Goal: Transaction & Acquisition: Purchase product/service

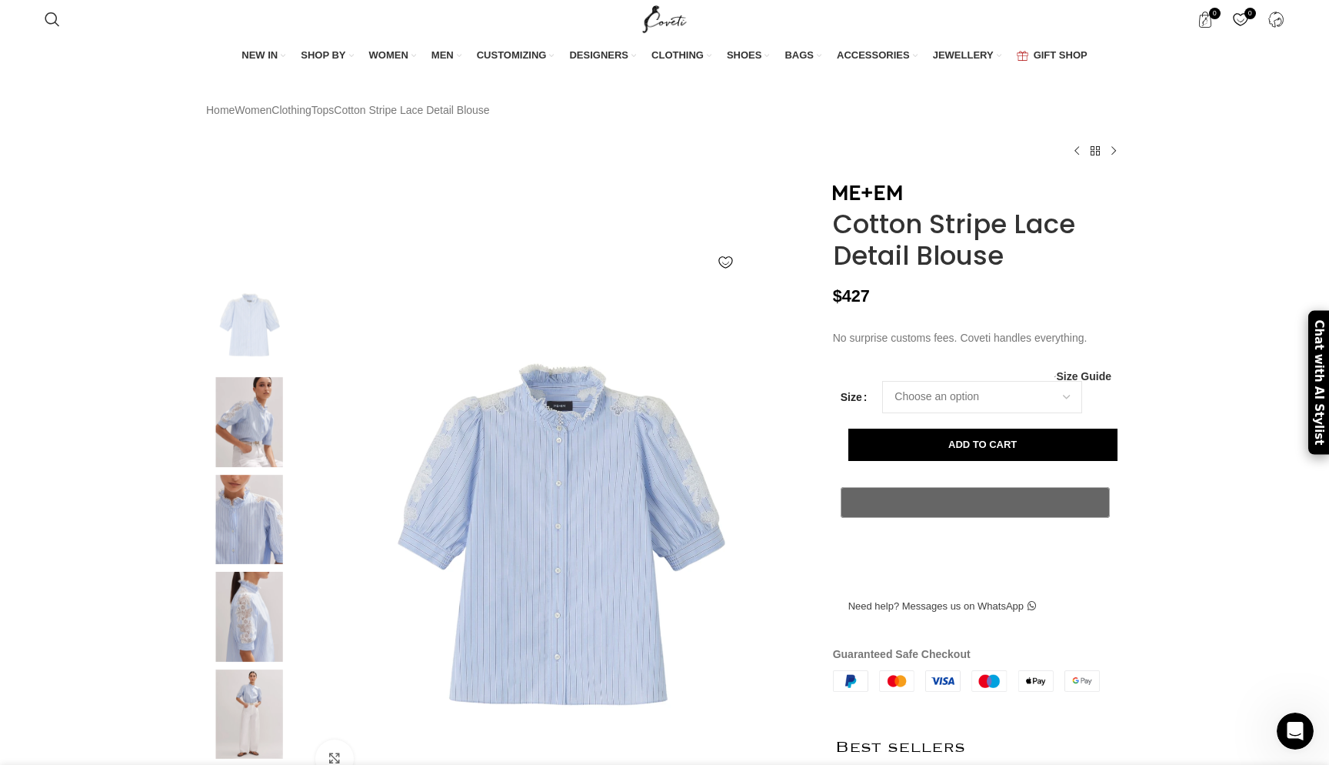
click at [255, 451] on img at bounding box center [249, 422] width 94 height 90
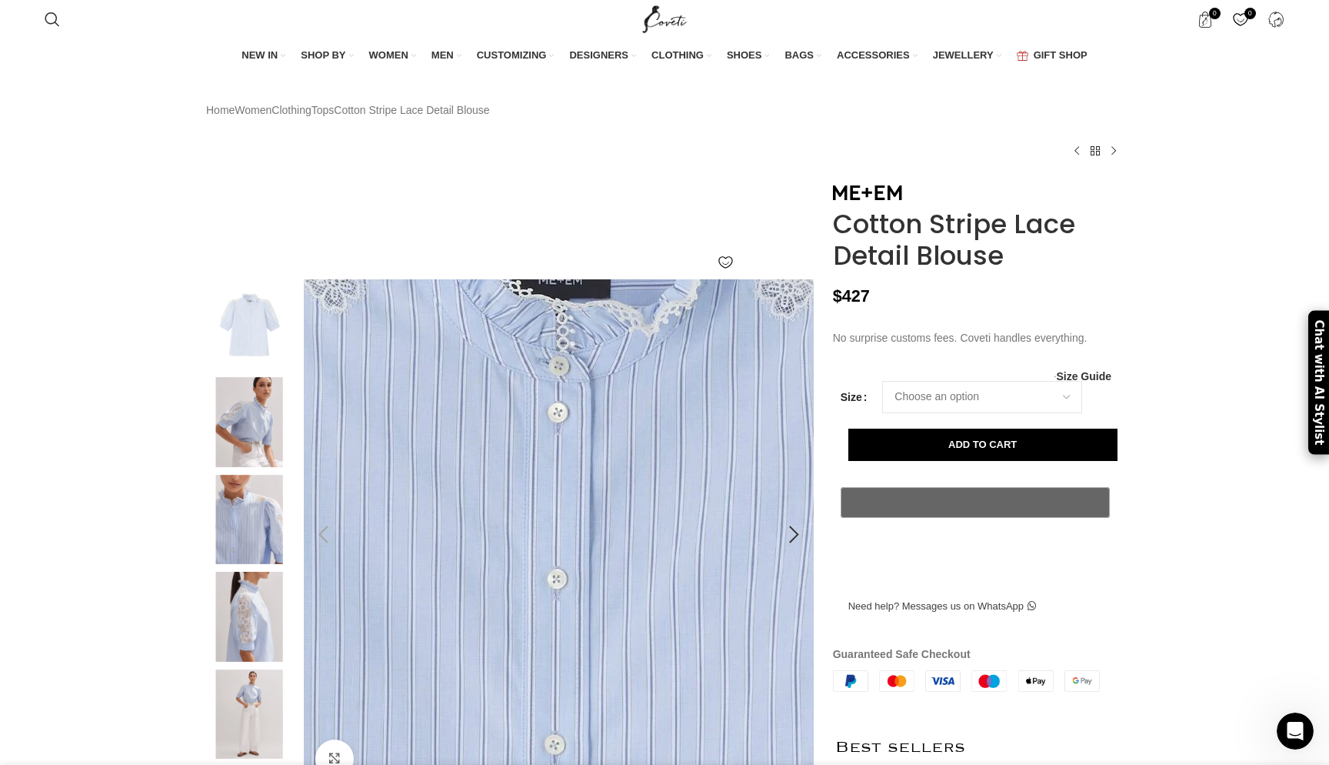
scroll to position [0, 1782]
click at [248, 462] on img at bounding box center [249, 422] width 94 height 90
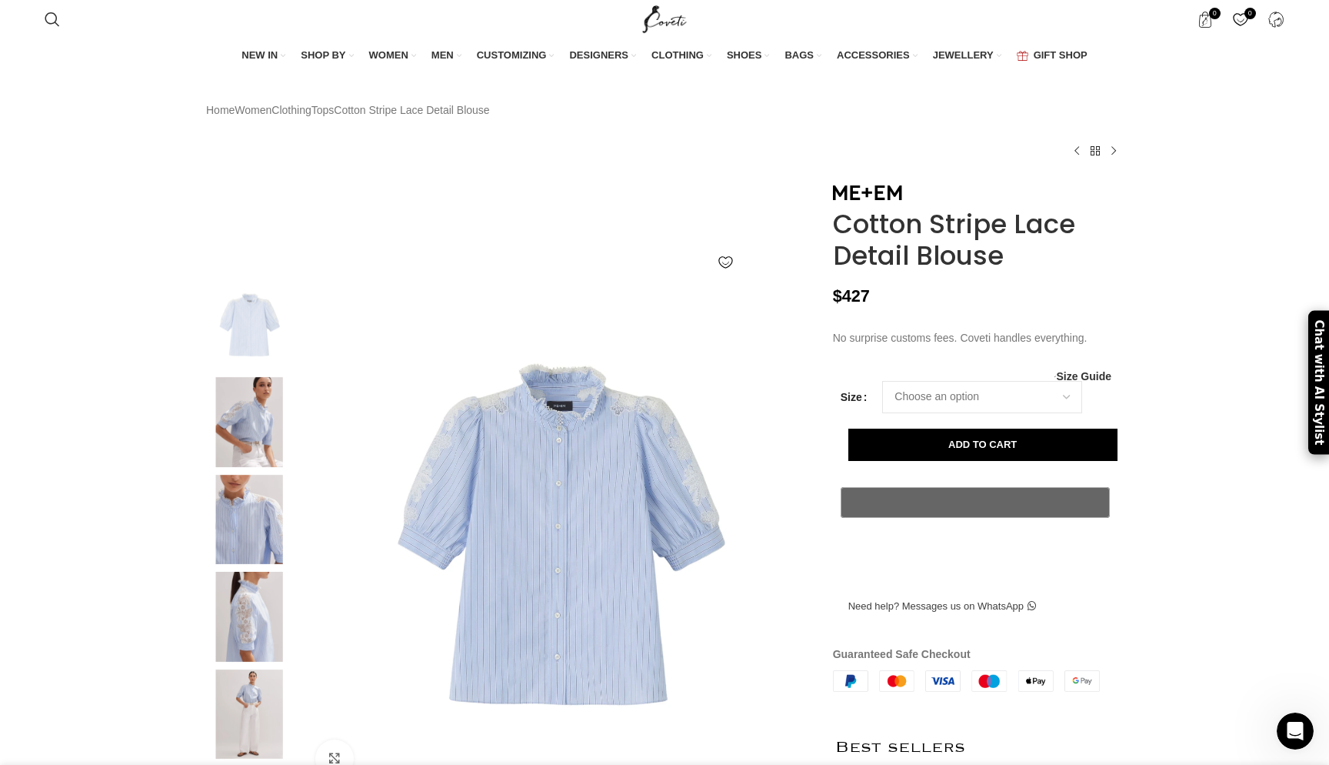
click at [242, 452] on img at bounding box center [249, 422] width 94 height 90
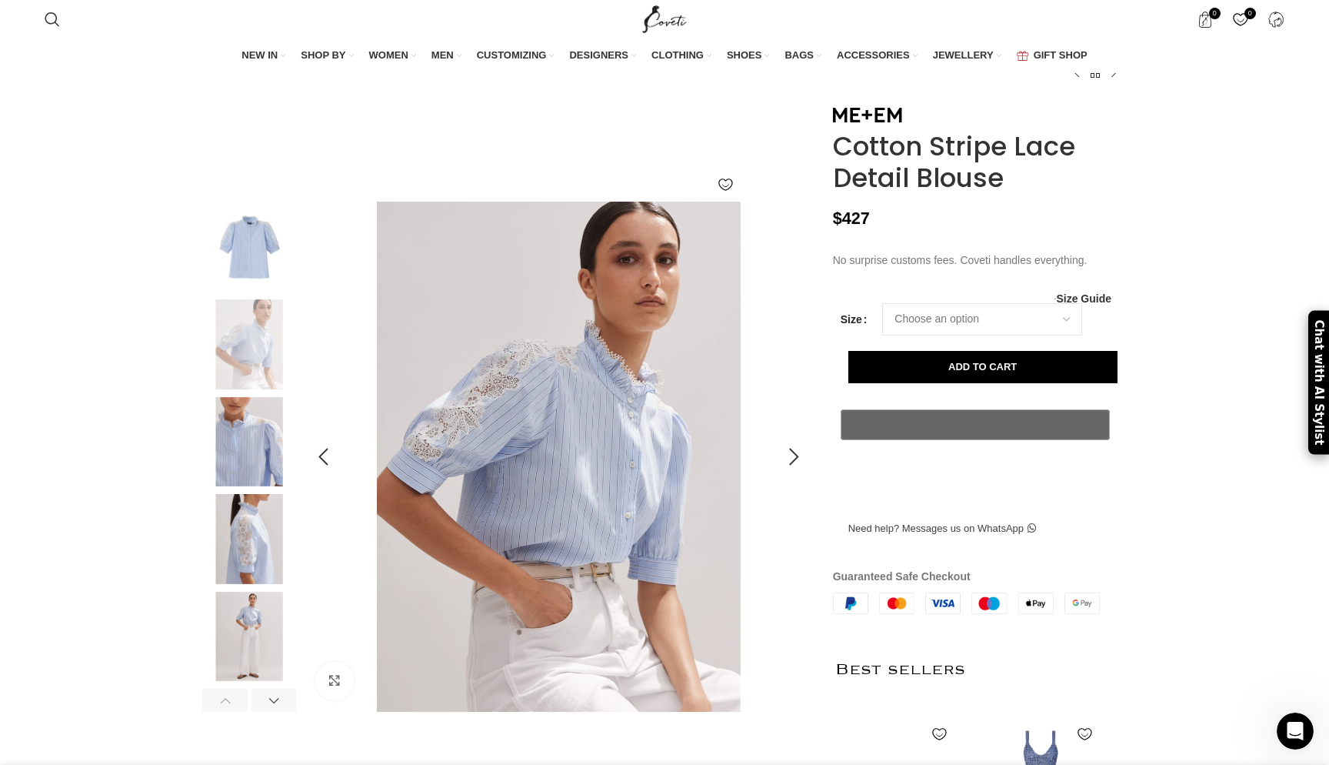
scroll to position [85, 0]
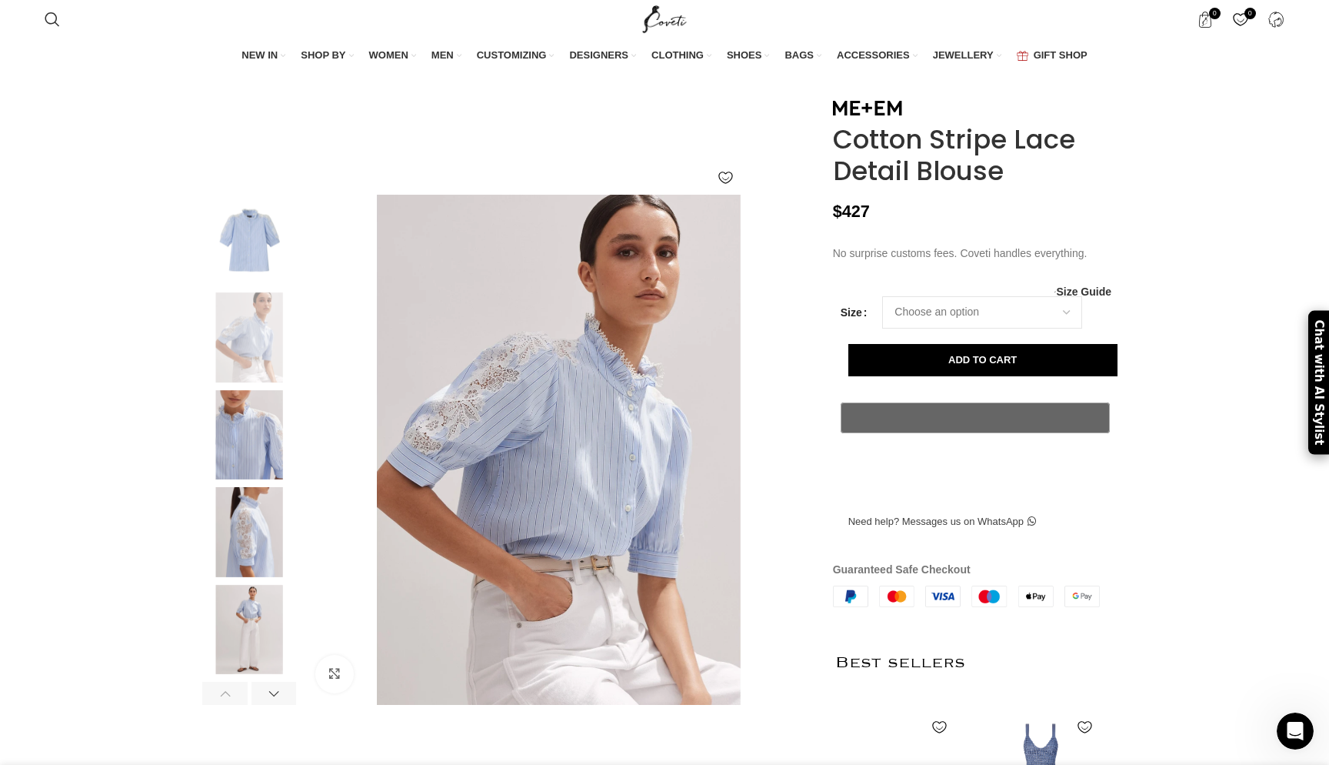
click at [241, 472] on img at bounding box center [249, 435] width 94 height 90
click at [246, 480] on img at bounding box center [249, 435] width 94 height 90
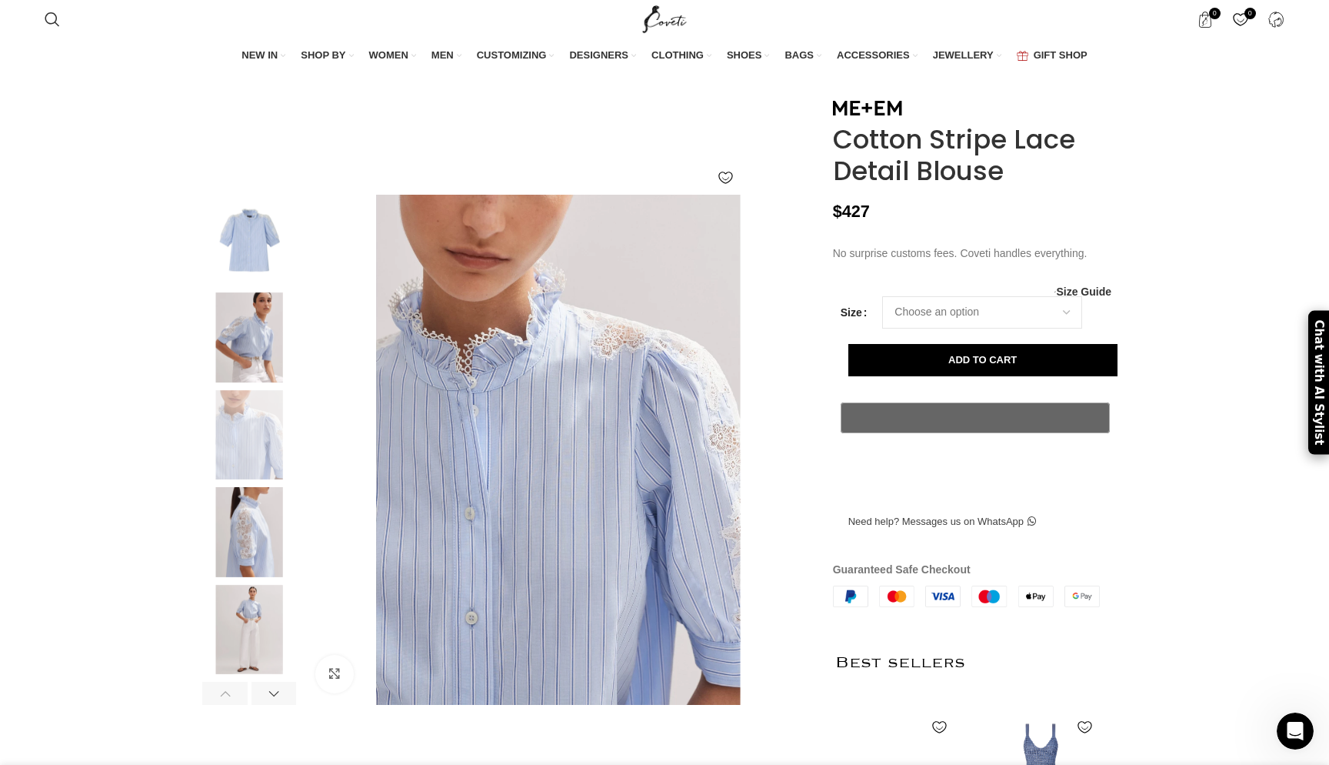
click at [262, 577] on img at bounding box center [249, 532] width 94 height 90
click at [245, 577] on img at bounding box center [249, 532] width 94 height 90
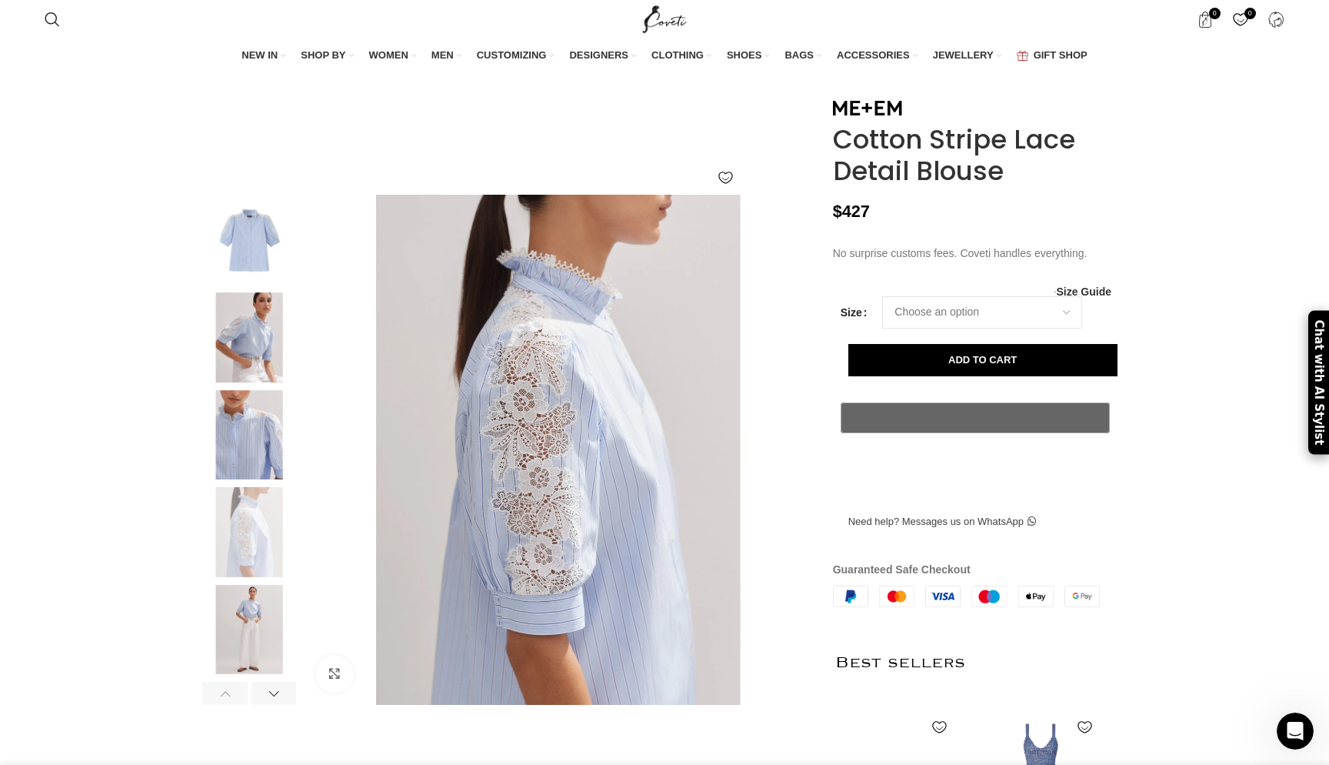
scroll to position [0, 2105]
click at [264, 648] on img at bounding box center [249, 630] width 94 height 90
click at [250, 668] on img at bounding box center [249, 630] width 94 height 90
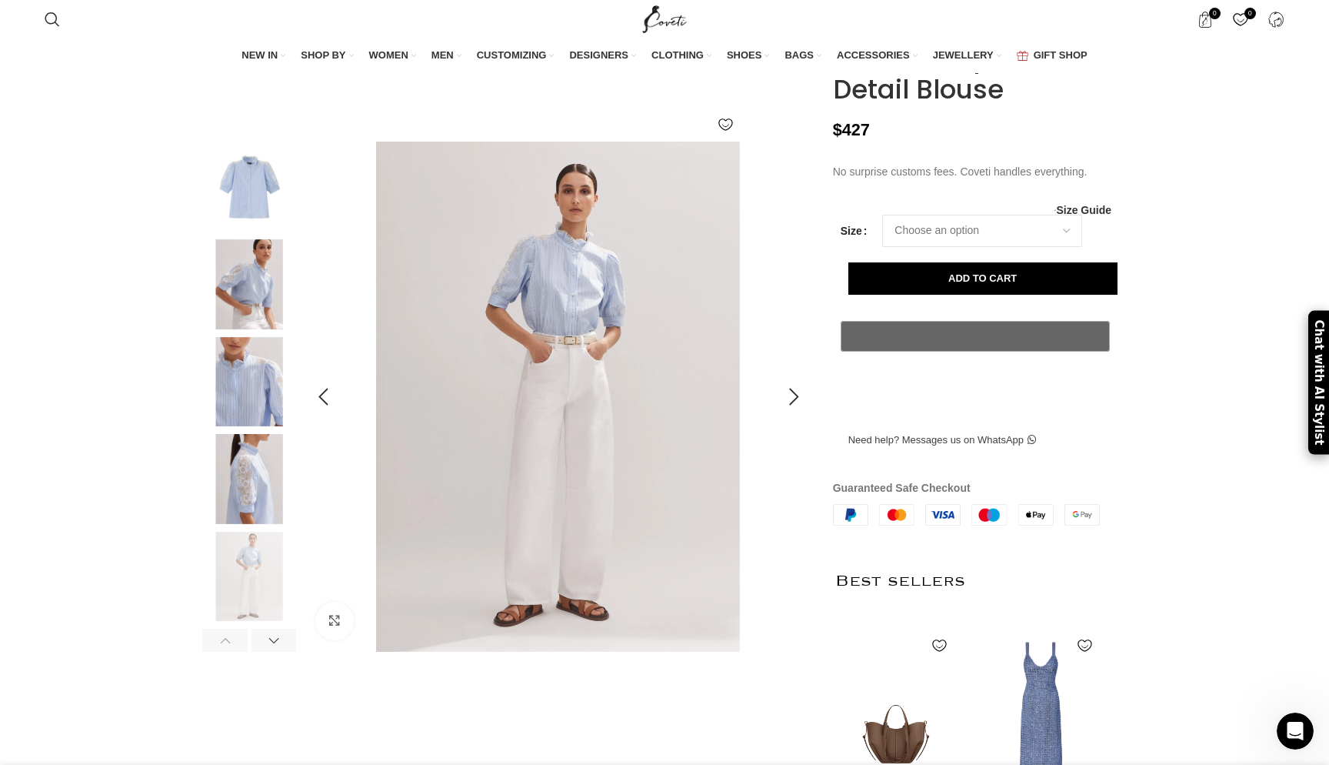
scroll to position [193, 0]
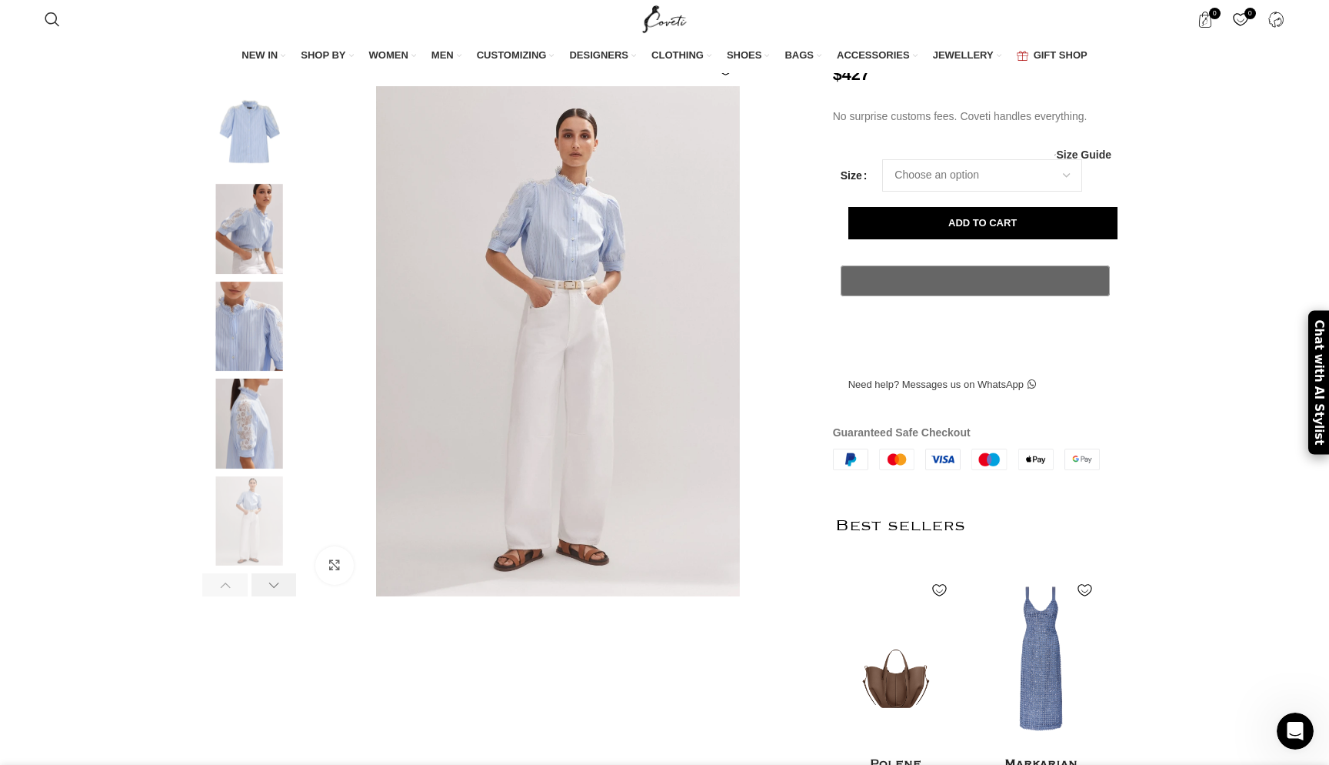
click at [281, 596] on div at bounding box center [274, 584] width 45 height 23
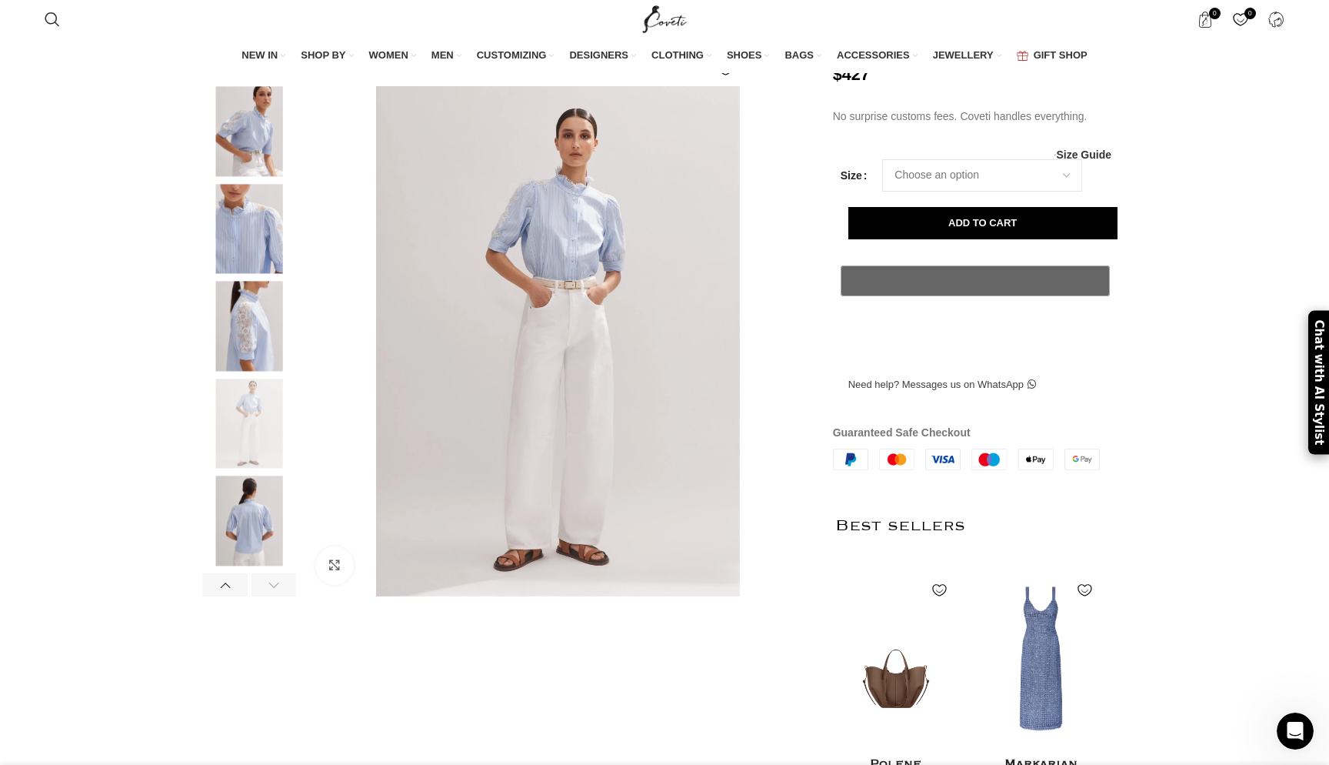
click at [281, 596] on div at bounding box center [274, 584] width 45 height 23
click at [244, 535] on img at bounding box center [249, 521] width 94 height 90
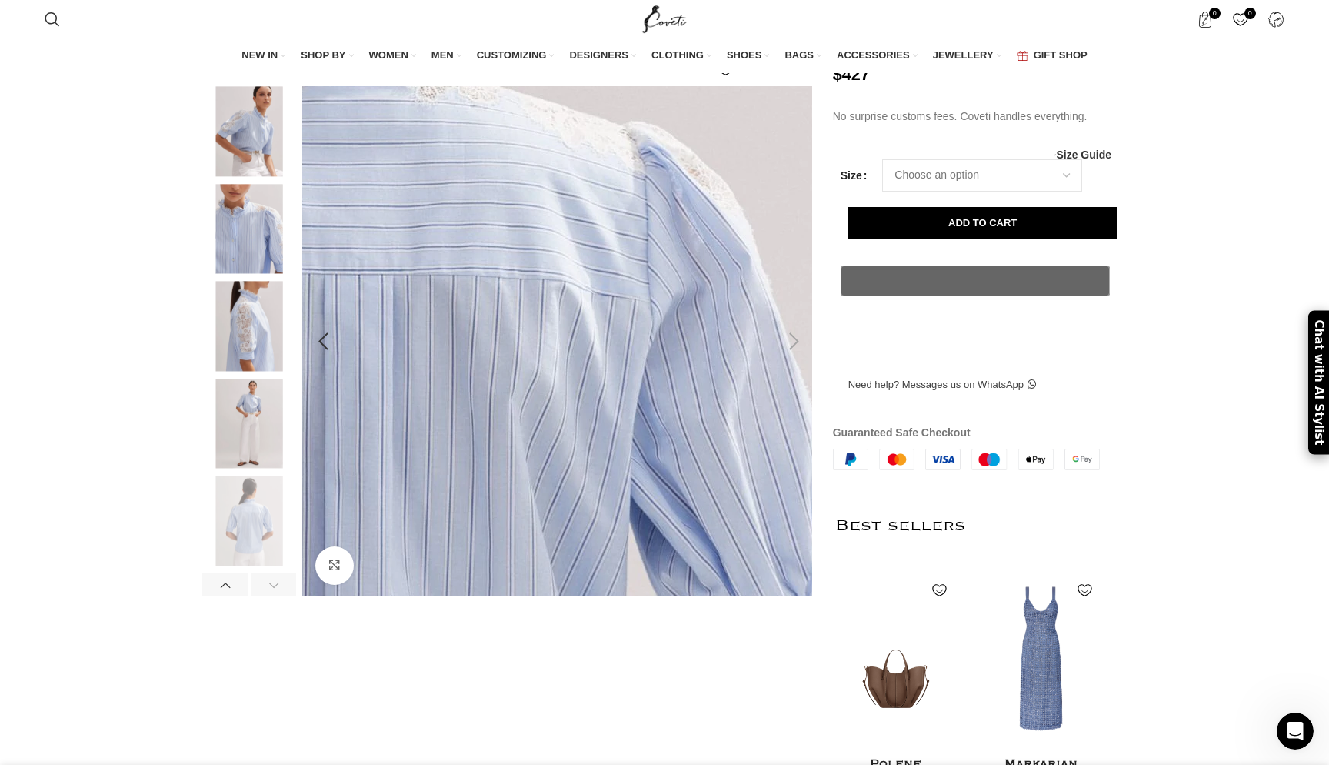
scroll to position [0, 810]
